Goal: Information Seeking & Learning: Learn about a topic

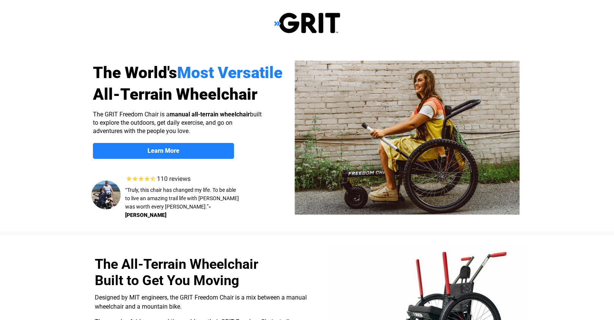
select select "US"
click at [214, 146] on link "Learn More" at bounding box center [163, 151] width 141 height 16
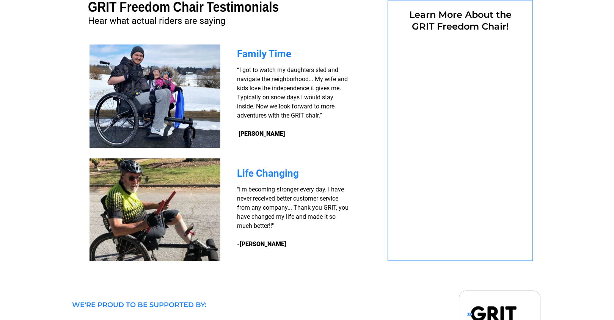
select select "US"
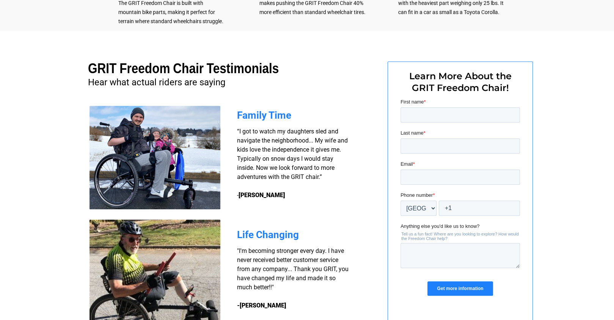
scroll to position [524, 0]
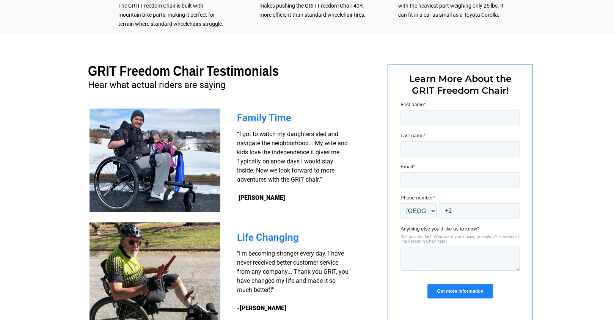
click at [178, 164] on img at bounding box center [155, 161] width 131 height 104
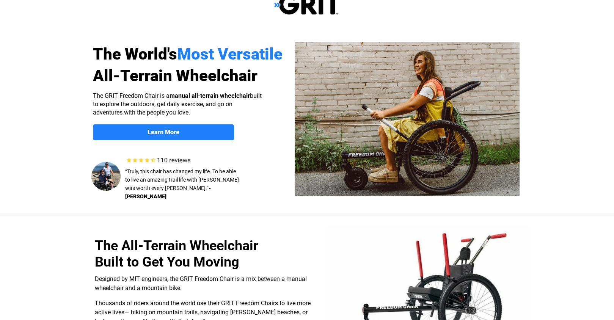
scroll to position [0, 0]
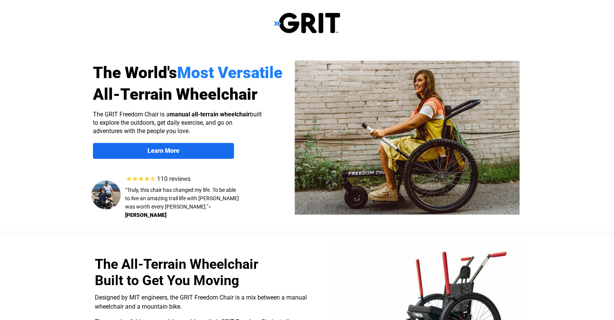
click at [206, 148] on span "Learn More" at bounding box center [163, 150] width 141 height 7
click at [422, 142] on img at bounding box center [407, 138] width 225 height 154
click at [275, 20] on img at bounding box center [307, 23] width 66 height 22
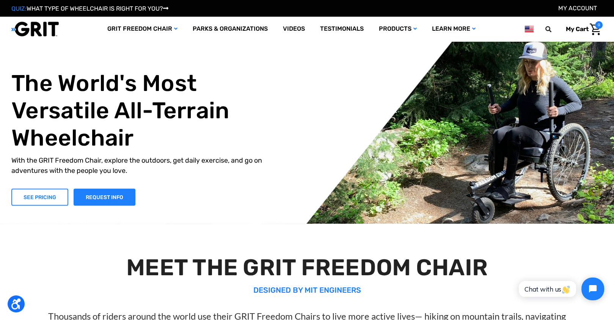
click at [42, 206] on link "SEE PRICING" at bounding box center [39, 197] width 57 height 17
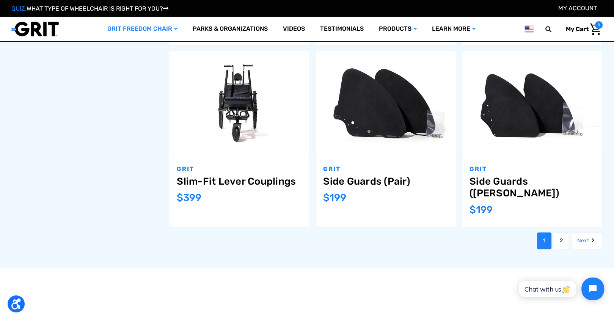
scroll to position [860, 0]
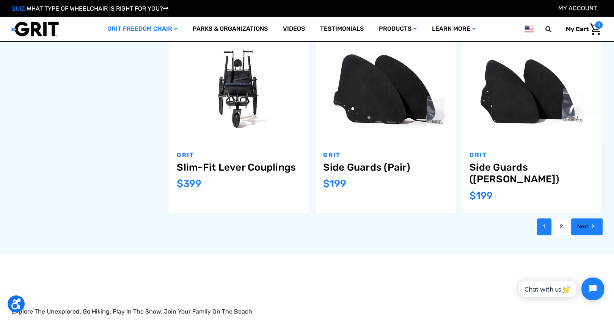
click at [585, 219] on link "Next" at bounding box center [586, 227] width 31 height 17
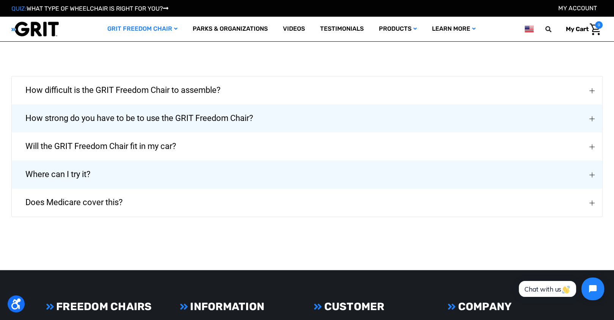
scroll to position [1264, 0]
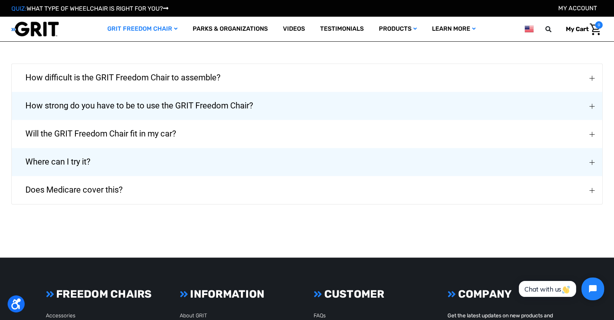
click at [206, 104] on span "How strong do you have to be to use the GRIT Freedom Chair?" at bounding box center [139, 105] width 250 height 27
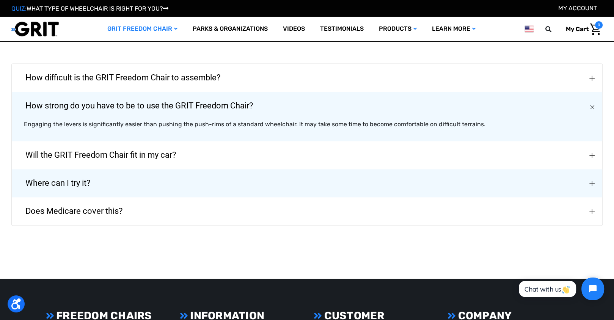
click at [206, 104] on span "How strong do you have to be to use the GRIT Freedom Chair?" at bounding box center [139, 105] width 250 height 27
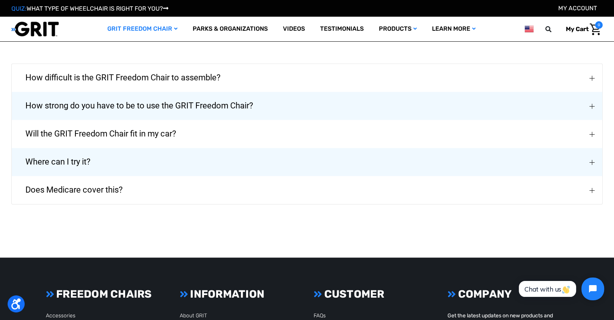
click at [72, 161] on span "Where can I try it?" at bounding box center [58, 161] width 88 height 27
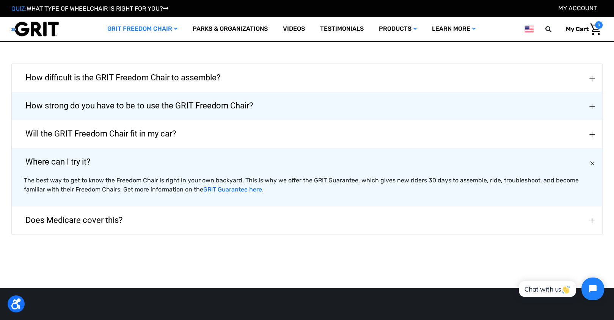
click at [72, 161] on span "Where can I try it?" at bounding box center [58, 161] width 88 height 27
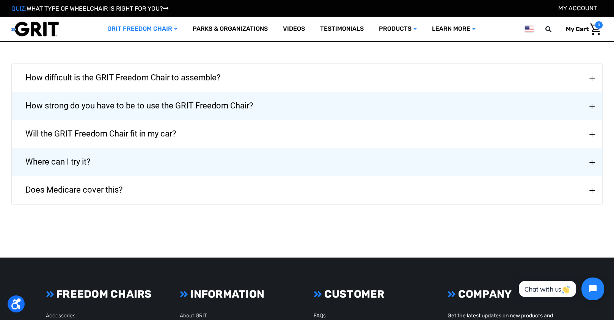
click at [75, 186] on span "Does Medicare cover this?" at bounding box center [74, 189] width 120 height 27
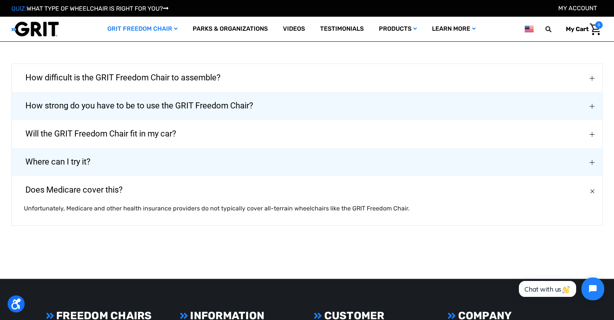
click at [75, 186] on span "Does Medicare cover this?" at bounding box center [74, 189] width 120 height 27
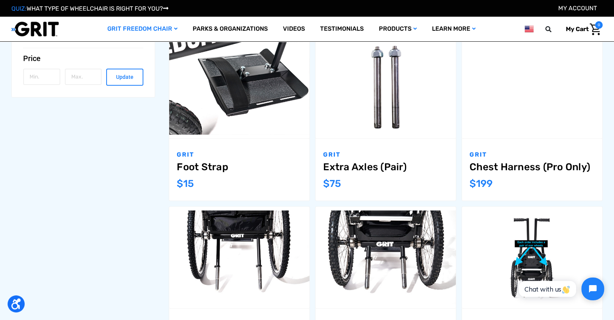
scroll to position [253, 0]
